Goal: Find specific page/section: Find specific page/section

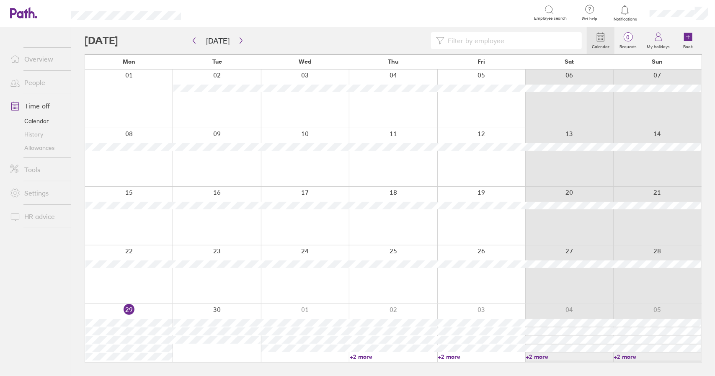
click at [39, 104] on link "Time off" at bounding box center [36, 106] width 67 height 17
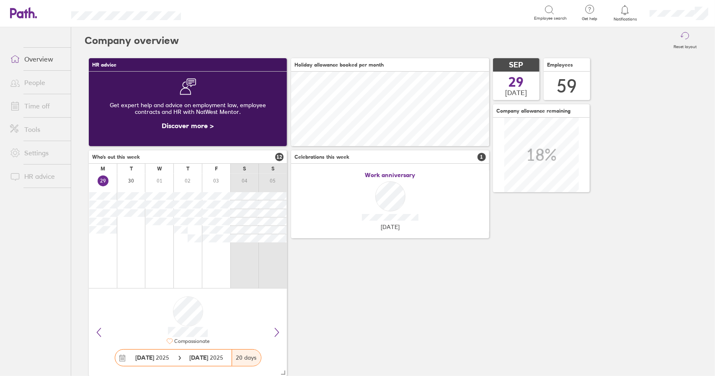
scroll to position [75, 198]
click at [40, 107] on link "Time off" at bounding box center [36, 106] width 67 height 17
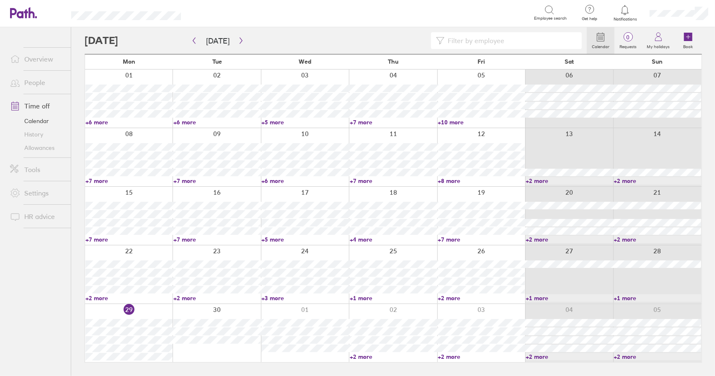
click at [42, 105] on link "Time off" at bounding box center [36, 106] width 67 height 17
click at [39, 108] on link "Time off" at bounding box center [36, 106] width 67 height 17
click at [38, 105] on link "Time off" at bounding box center [36, 106] width 67 height 17
